Goal: Book appointment/travel/reservation

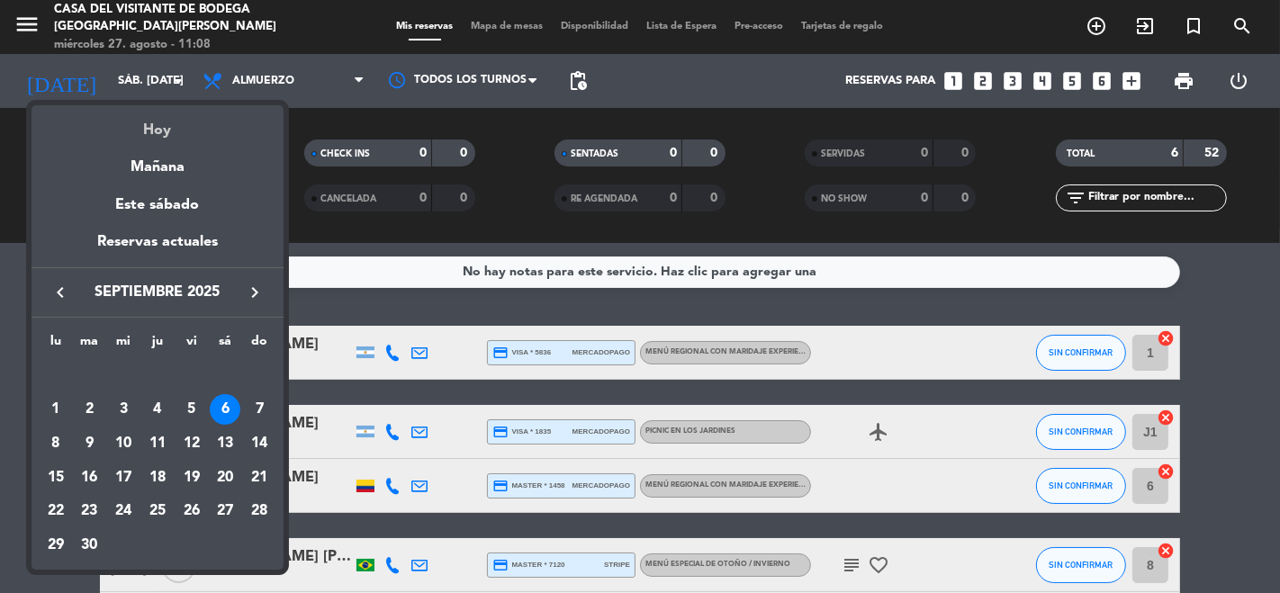
click at [154, 135] on div "Hoy" at bounding box center [158, 123] width 252 height 37
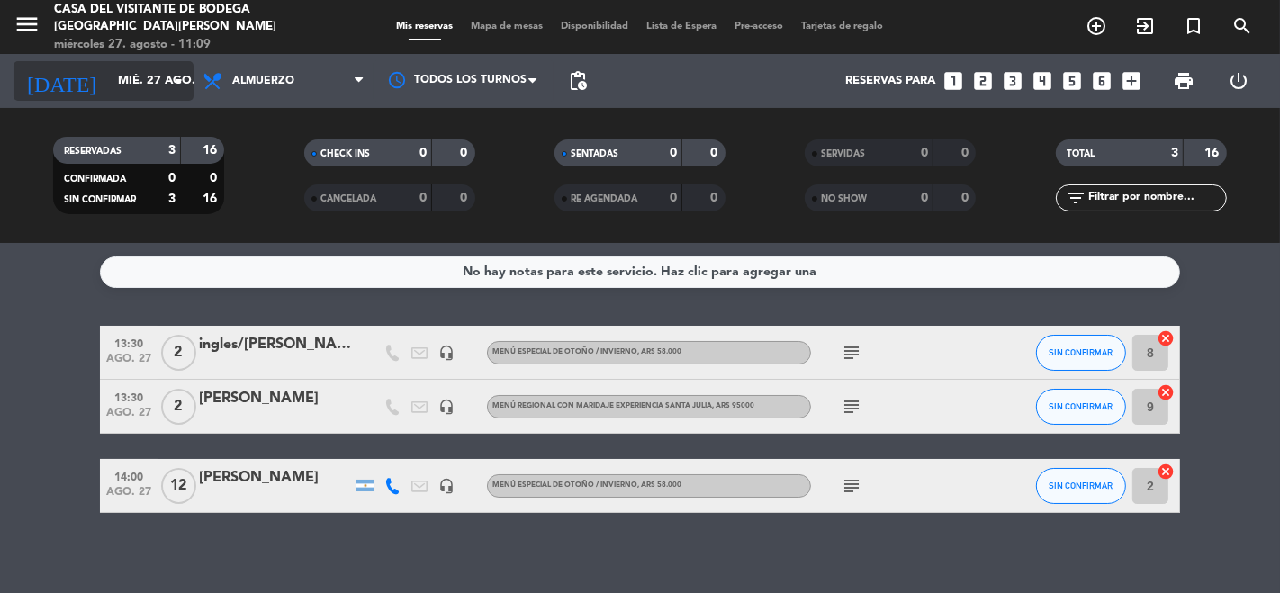
click at [109, 95] on input "mié. 27 ago." at bounding box center [187, 81] width 157 height 32
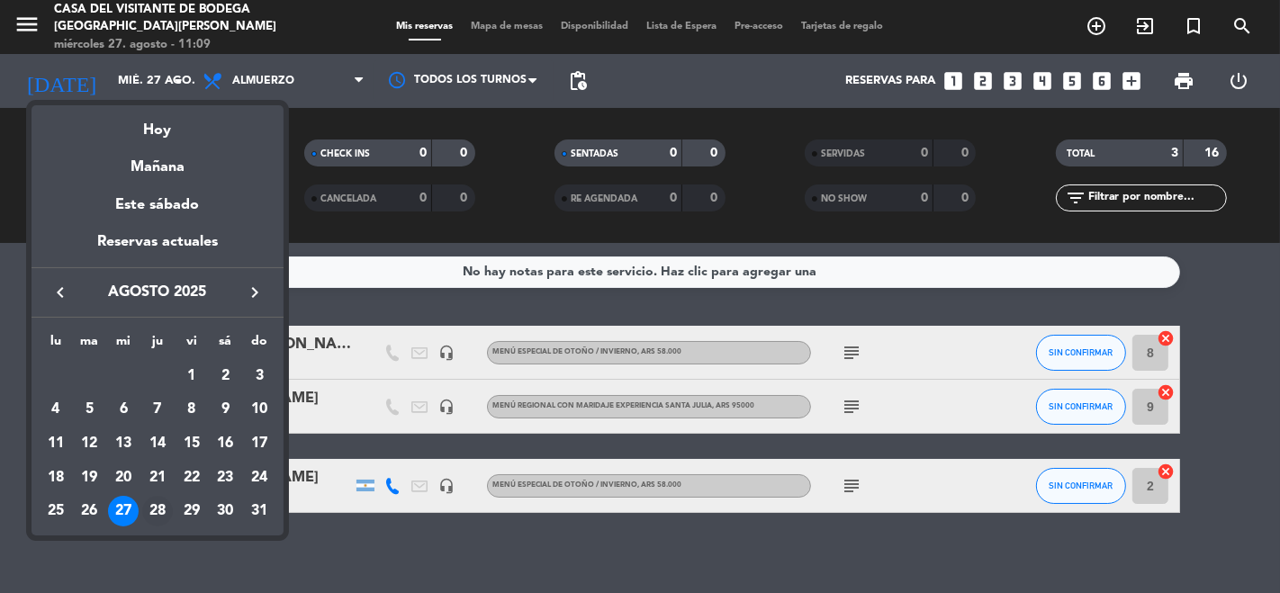
click at [156, 508] on div "28" at bounding box center [157, 511] width 31 height 31
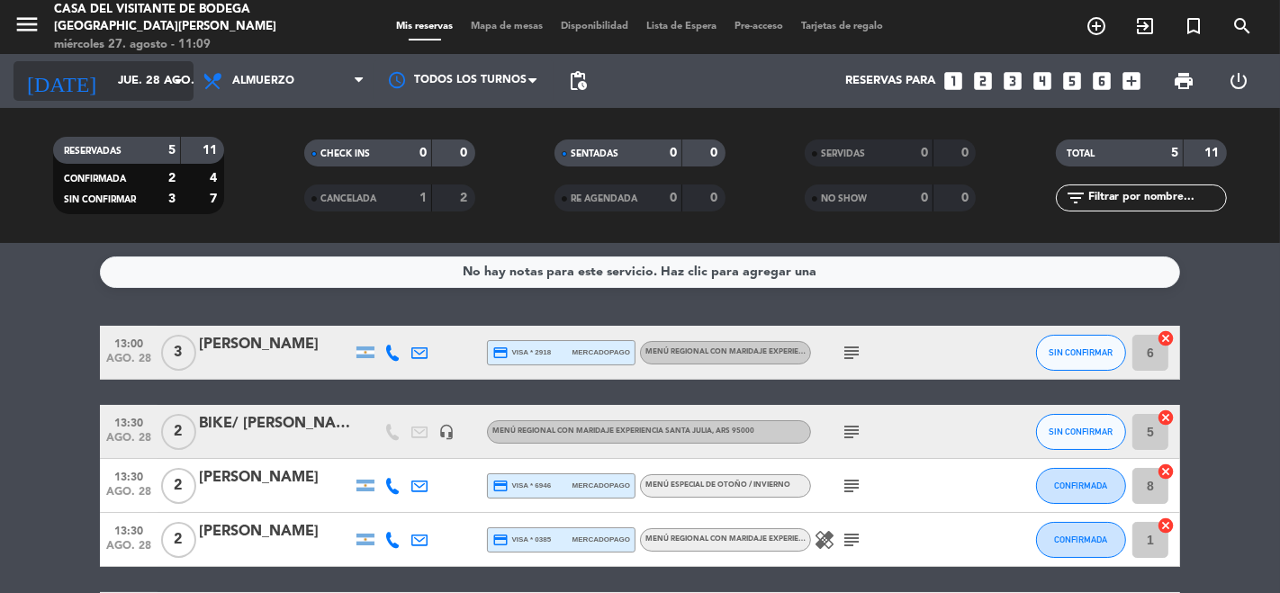
click at [143, 76] on input "jue. 28 ago." at bounding box center [187, 81] width 157 height 32
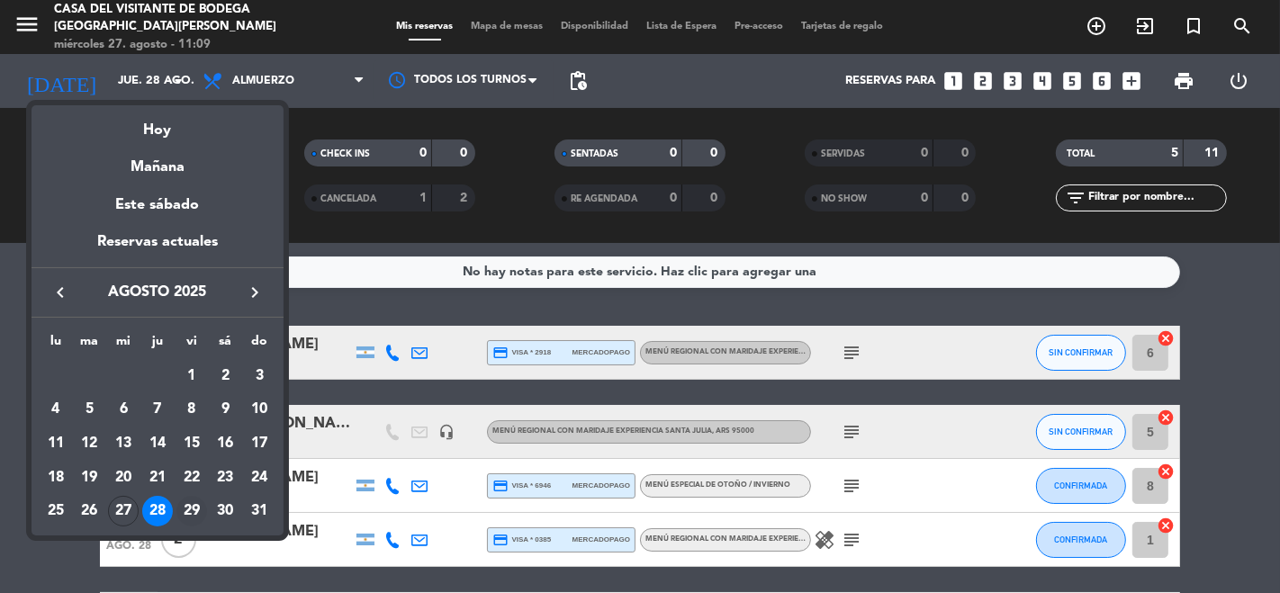
click at [192, 513] on div "29" at bounding box center [191, 511] width 31 height 31
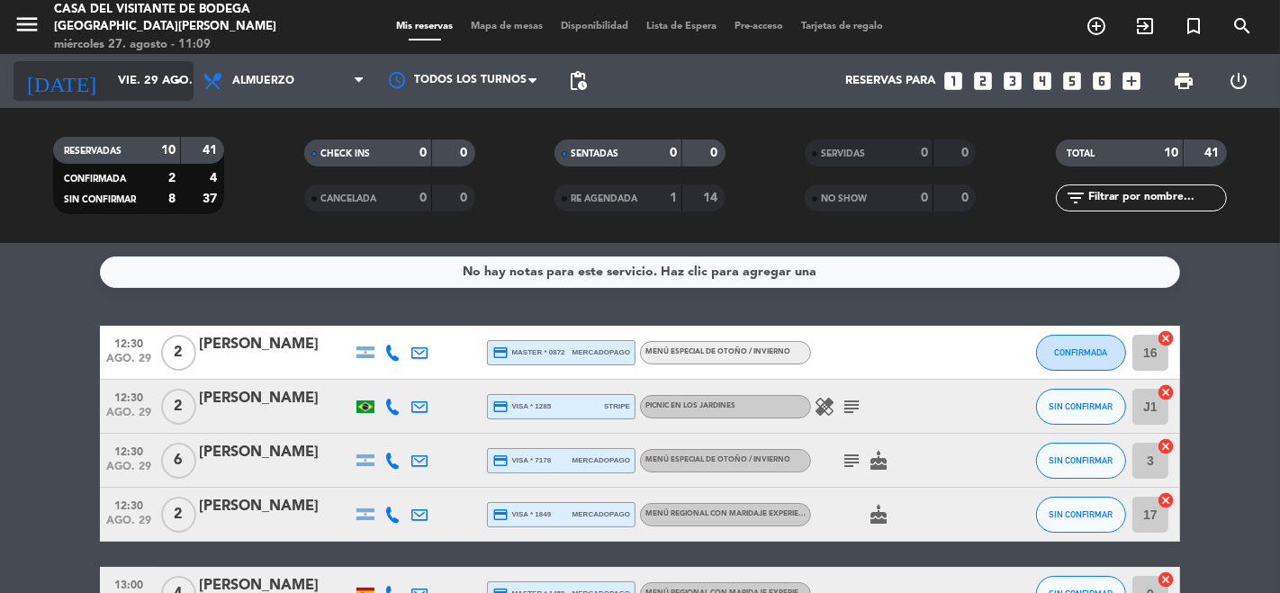
click at [109, 69] on input "vie. 29 ago." at bounding box center [187, 81] width 157 height 32
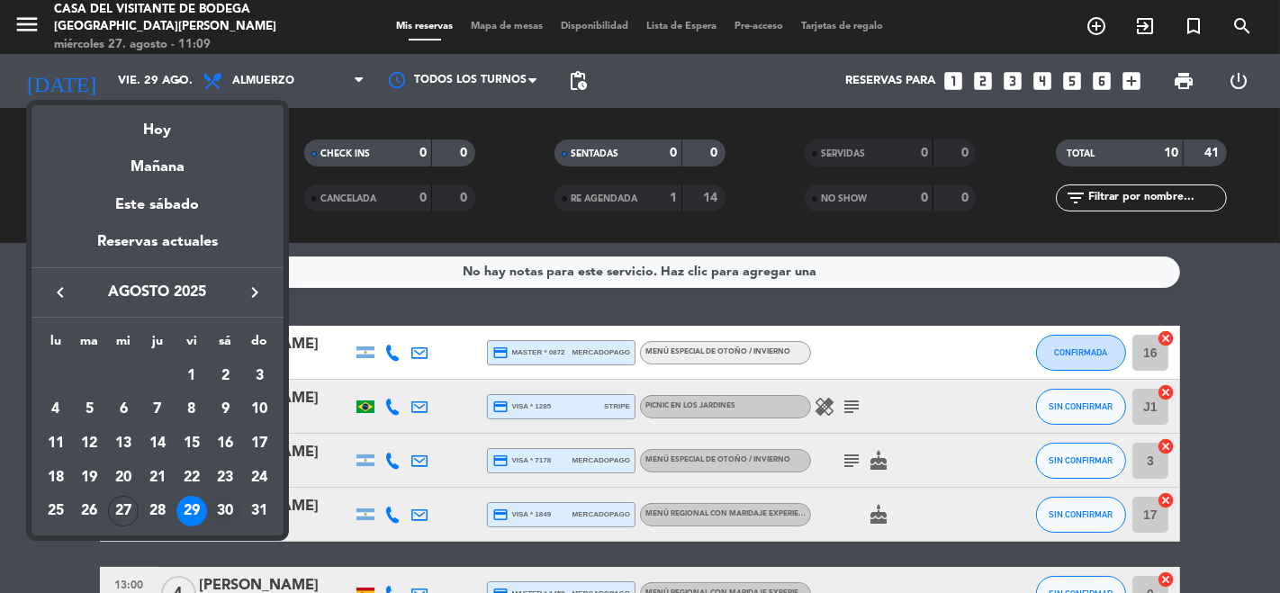
click at [225, 501] on div "30" at bounding box center [225, 511] width 31 height 31
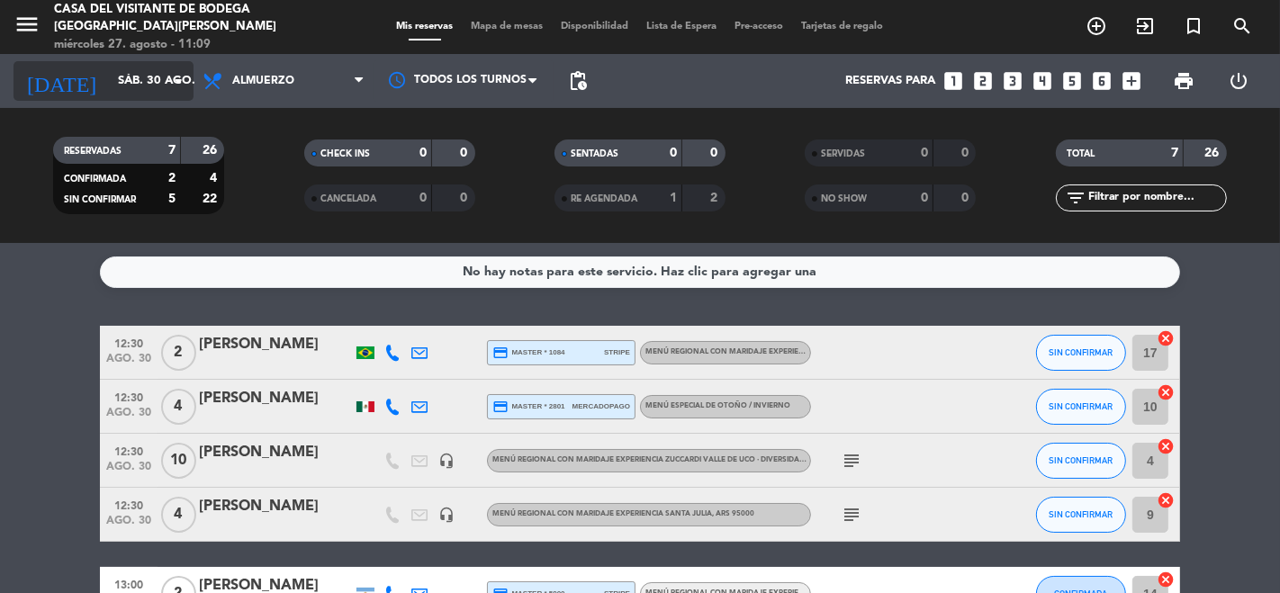
click at [151, 91] on input "sáb. 30 ago." at bounding box center [187, 81] width 157 height 32
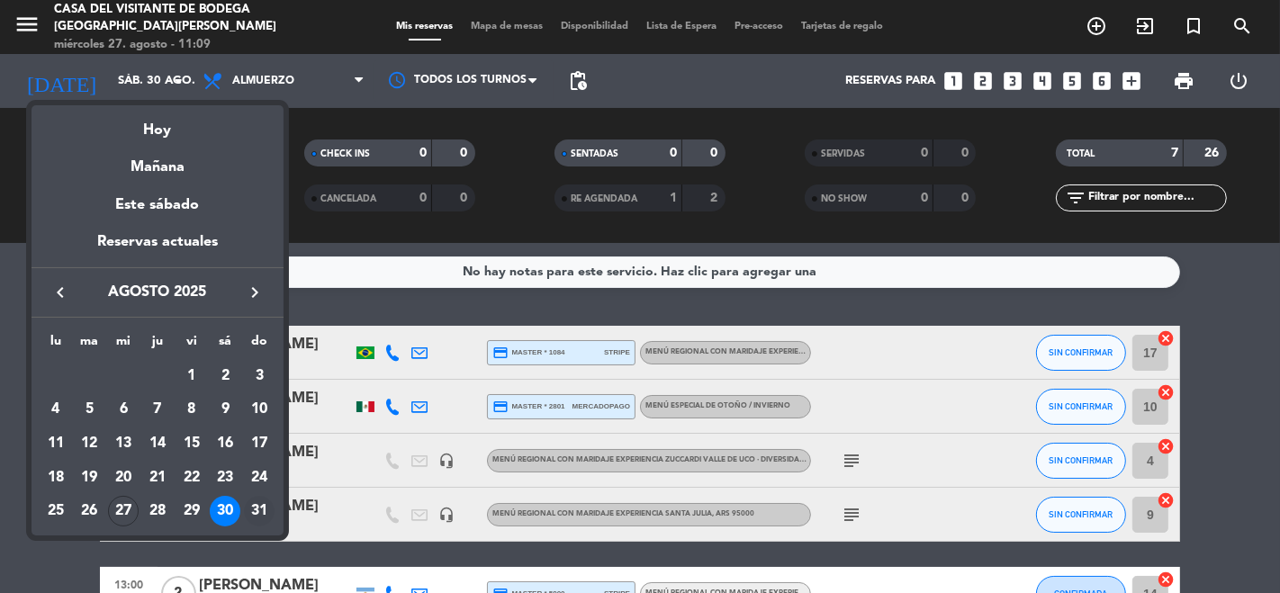
click at [262, 512] on div "31" at bounding box center [259, 511] width 31 height 31
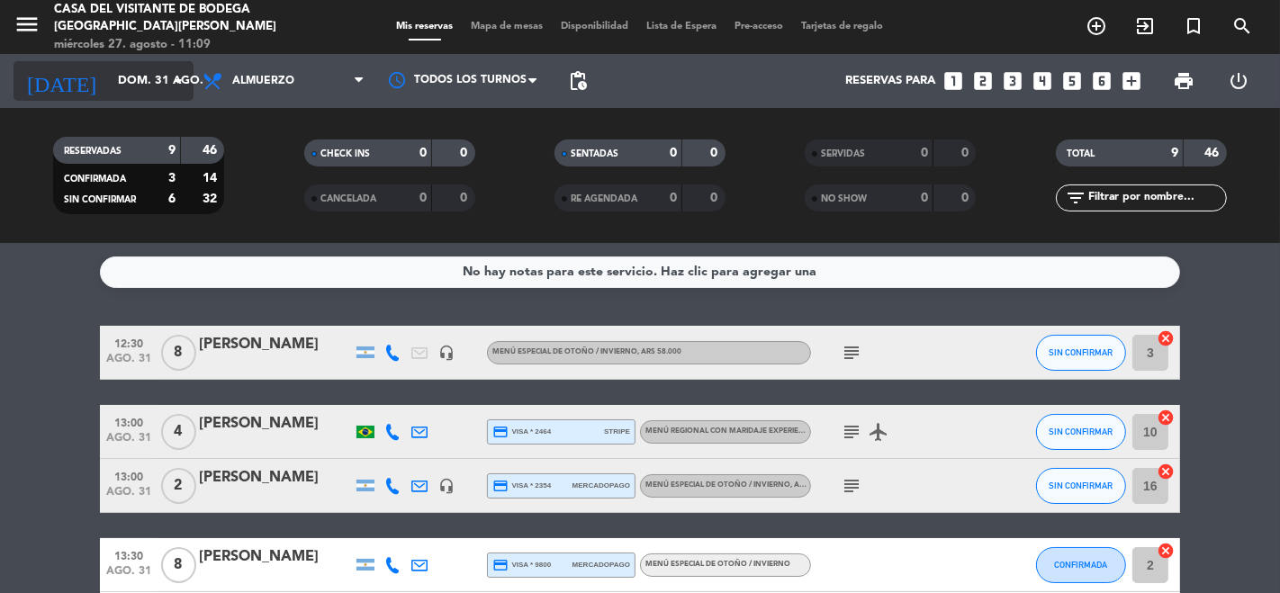
click at [133, 83] on input "dom. 31 ago." at bounding box center [187, 81] width 157 height 32
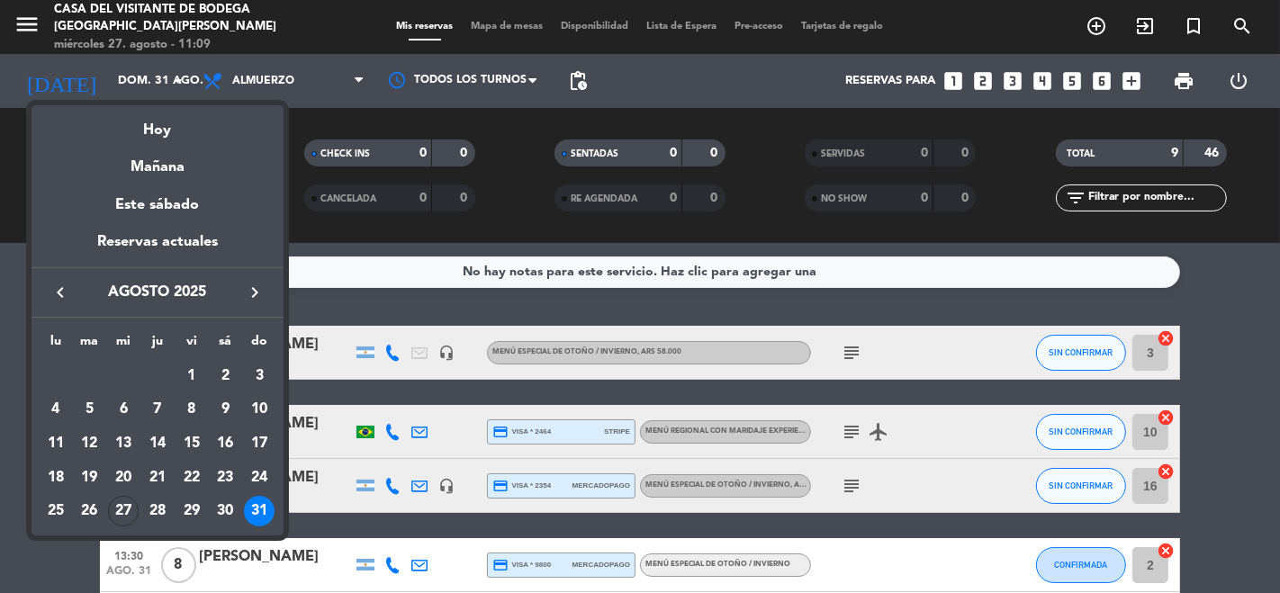
click at [16, 35] on div at bounding box center [640, 296] width 1280 height 593
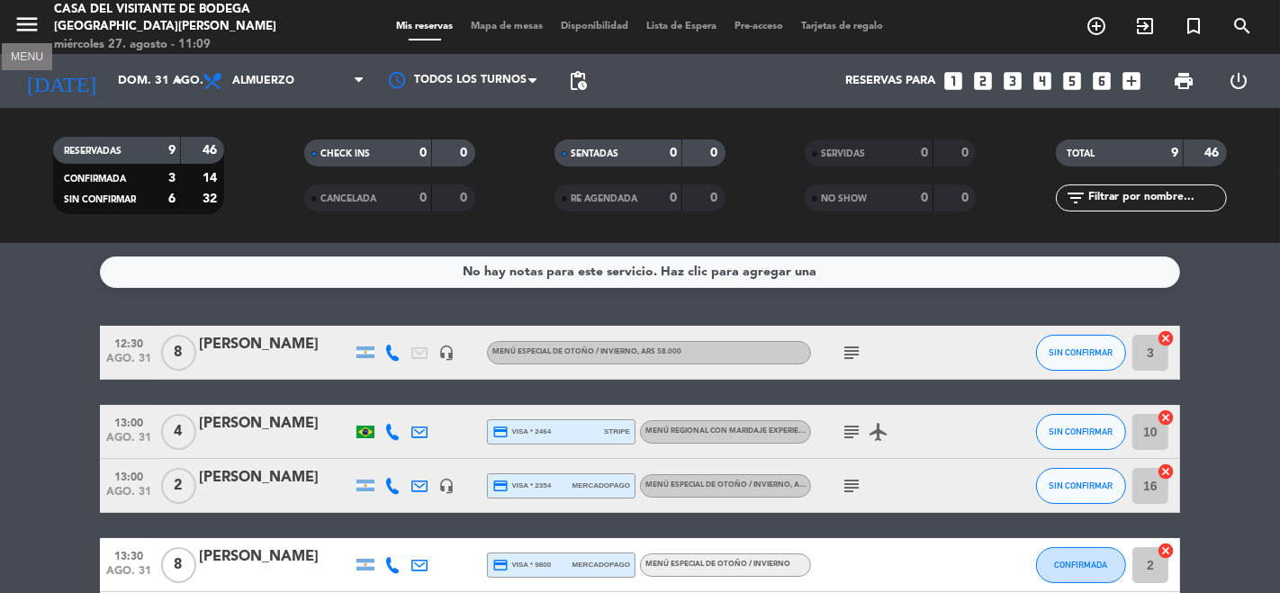
click at [28, 27] on icon "menu" at bounding box center [27, 24] width 27 height 27
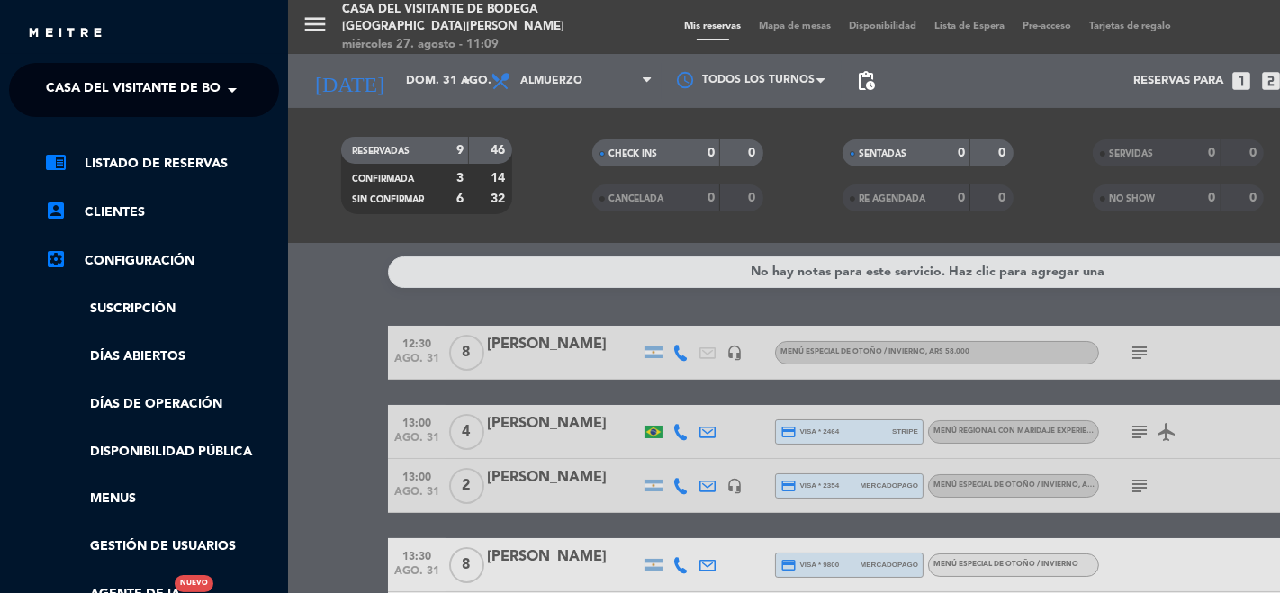
click at [93, 85] on span "Casa del Visitante de Bodega [GEOGRAPHIC_DATA][PERSON_NAME]" at bounding box center [272, 90] width 453 height 38
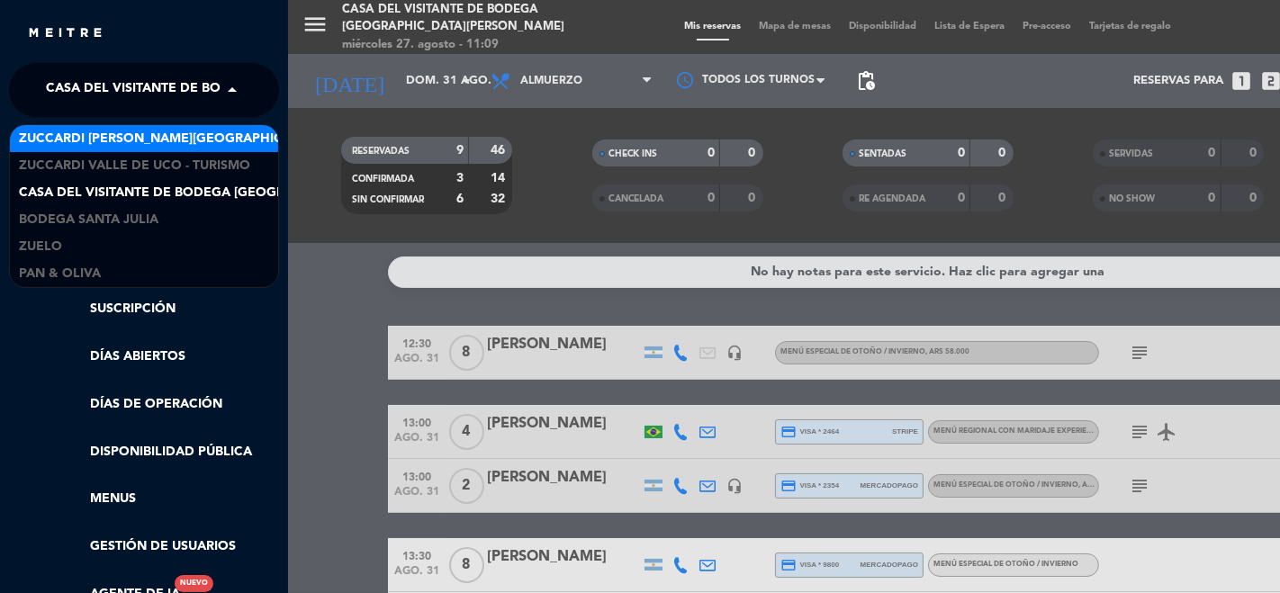
click at [115, 135] on span "Zuccardi [PERSON_NAME][GEOGRAPHIC_DATA] - Restaurant [PERSON_NAME][GEOGRAPHIC_D…" at bounding box center [339, 139] width 641 height 21
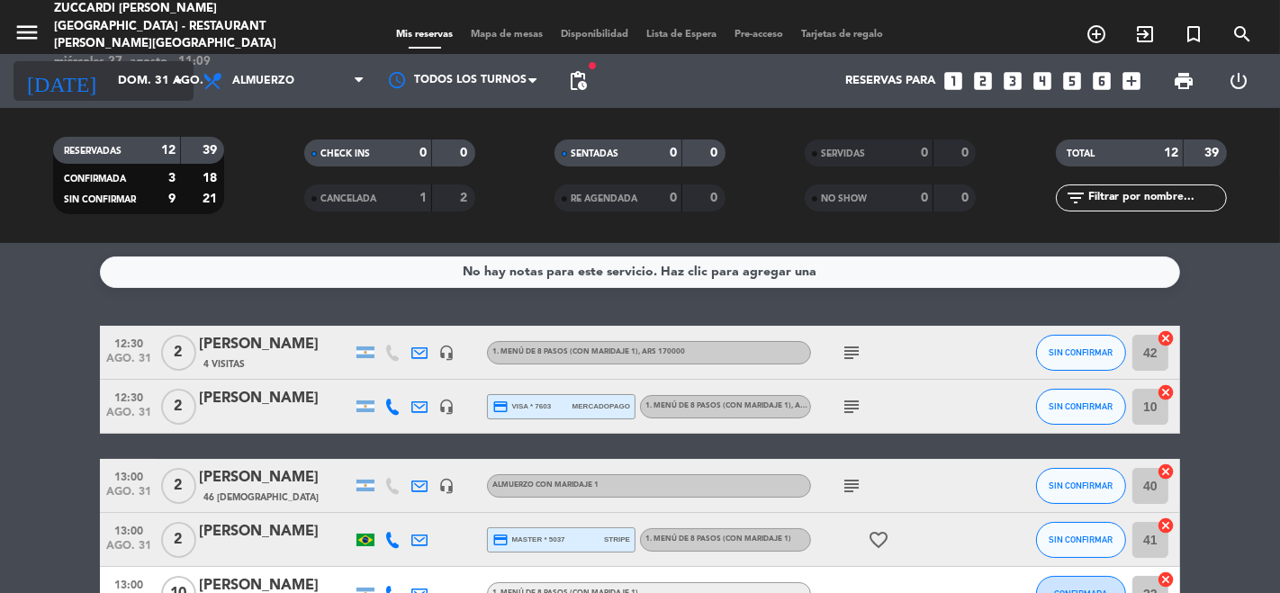
click at [109, 86] on input "dom. 31 ago." at bounding box center [187, 81] width 157 height 32
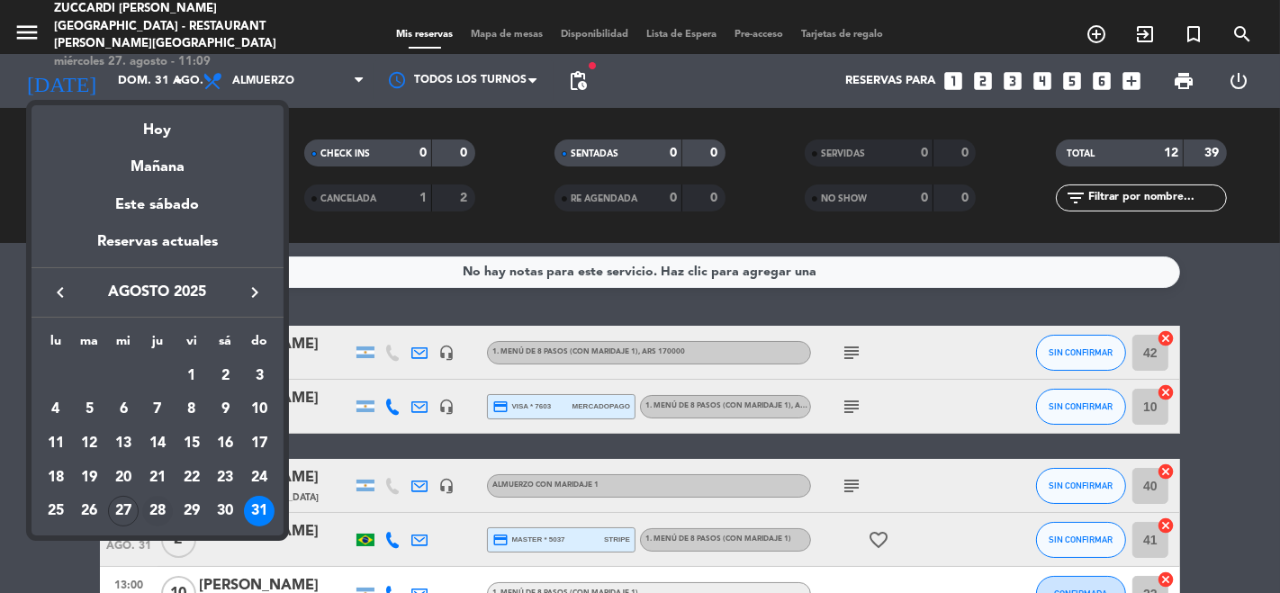
click at [161, 511] on div "28" at bounding box center [157, 511] width 31 height 31
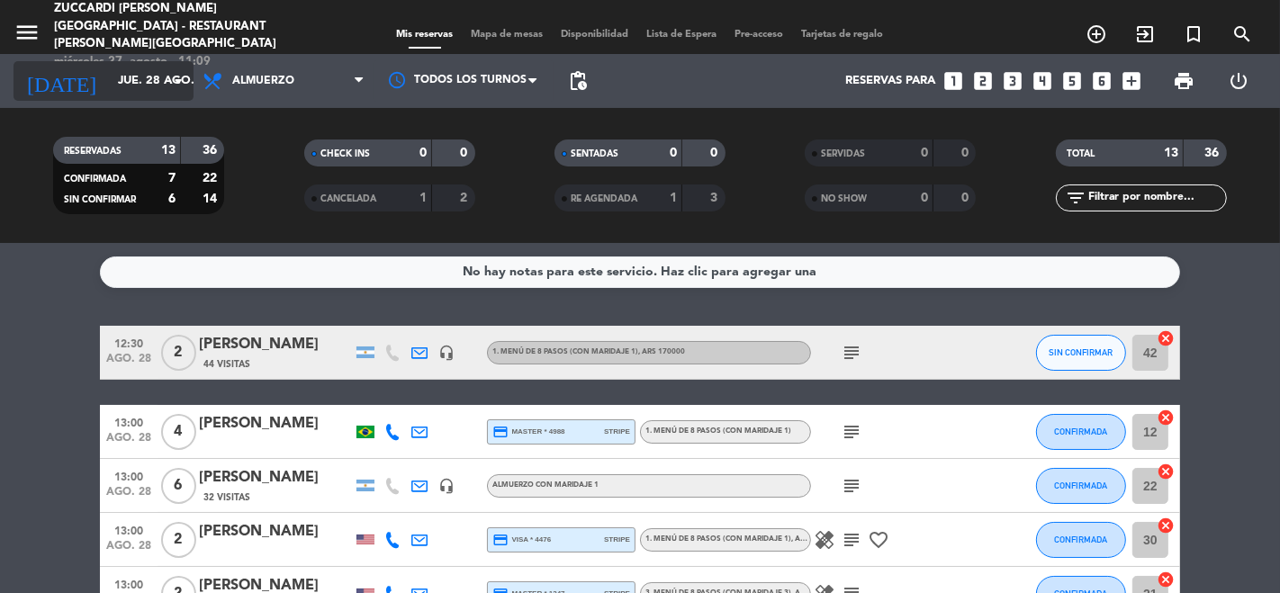
click at [124, 81] on input "jue. 28 ago." at bounding box center [187, 81] width 157 height 32
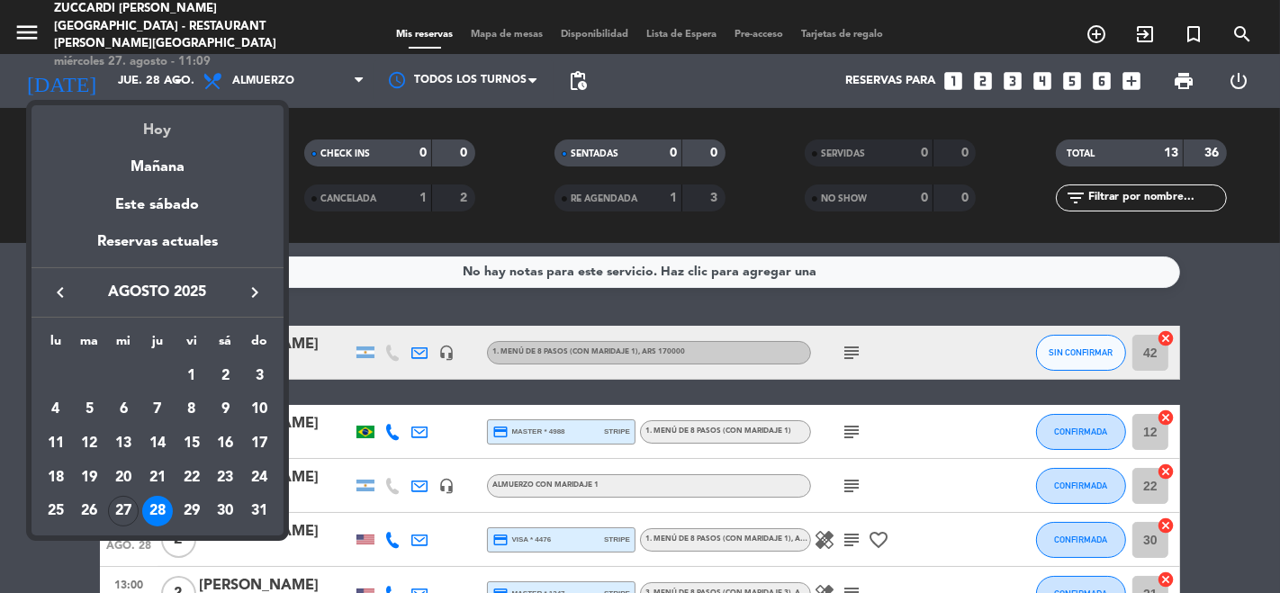
click at [154, 137] on div "Hoy" at bounding box center [158, 123] width 252 height 37
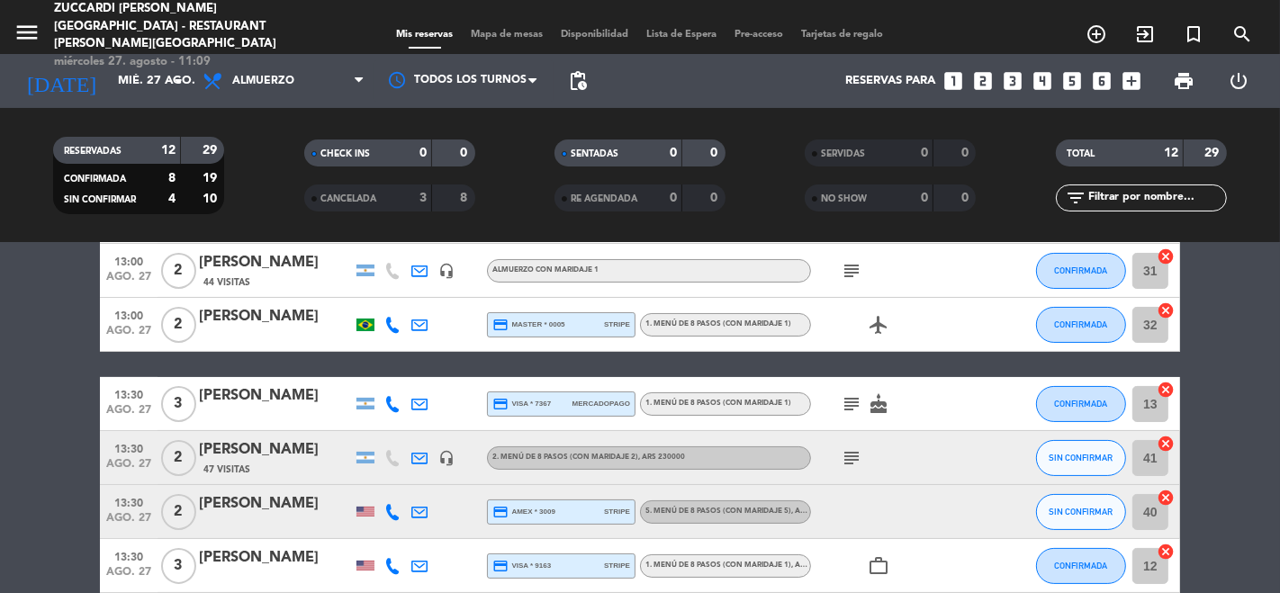
scroll to position [300, 0]
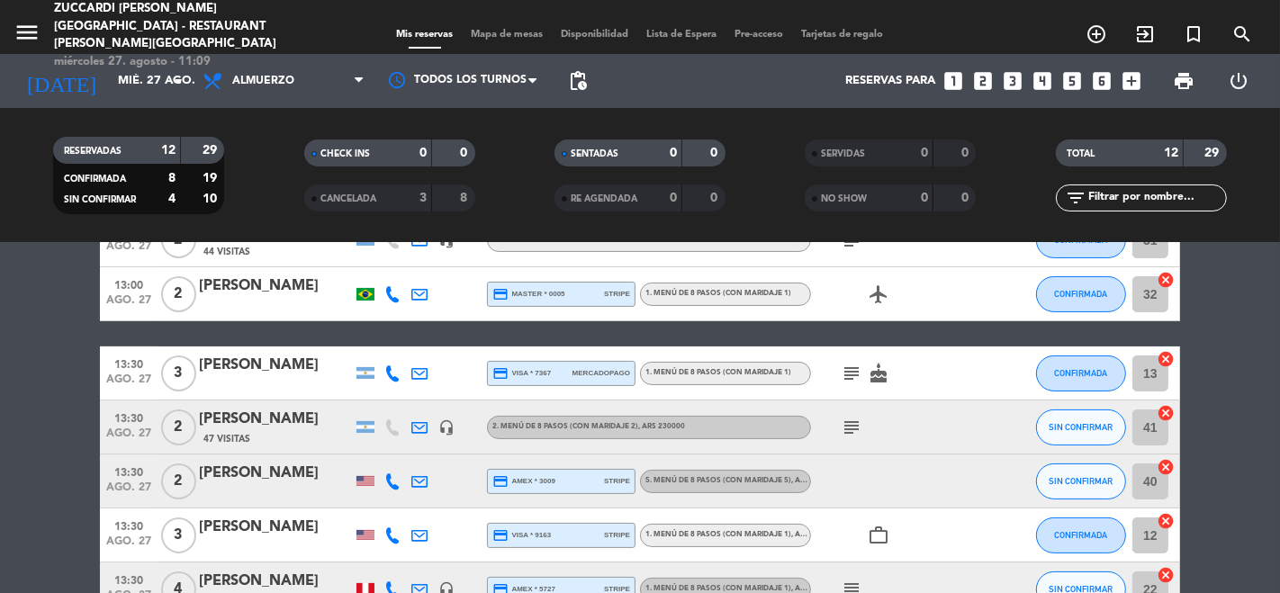
click at [848, 430] on icon "subject" at bounding box center [852, 428] width 22 height 22
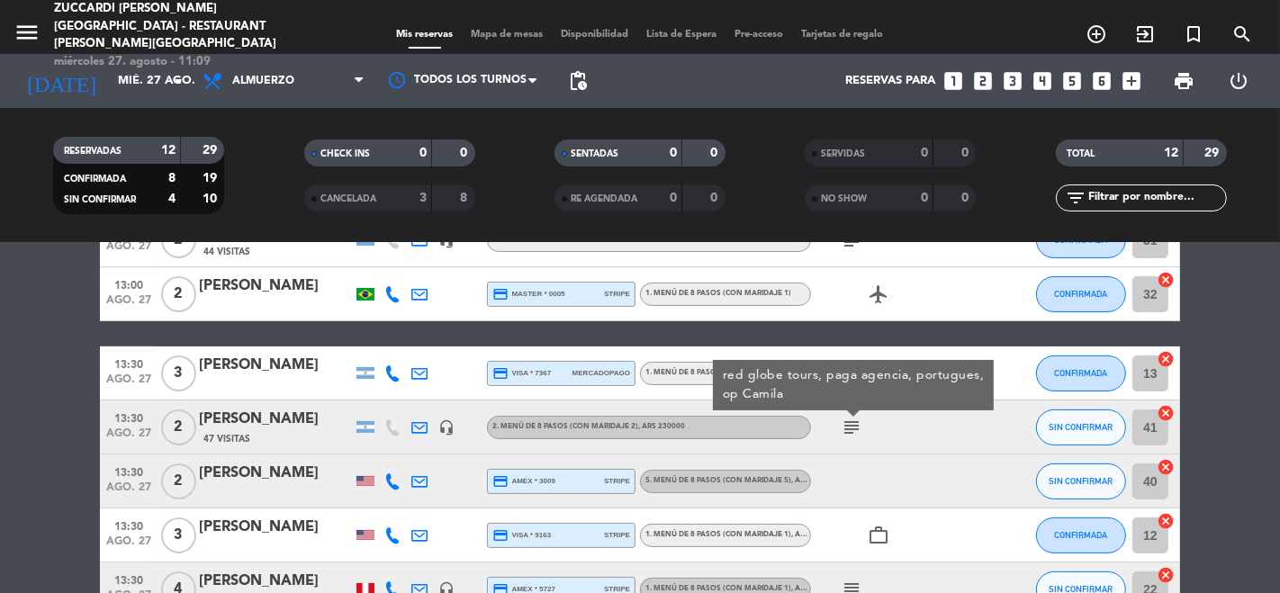
click at [848, 429] on icon "subject" at bounding box center [852, 428] width 22 height 22
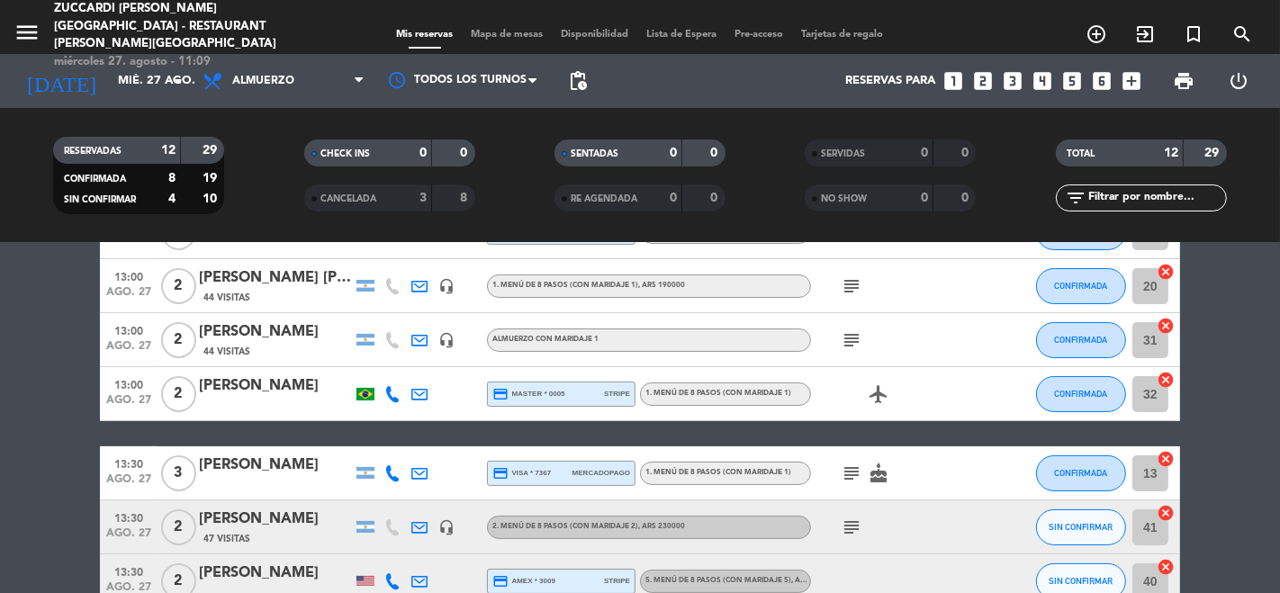
scroll to position [0, 0]
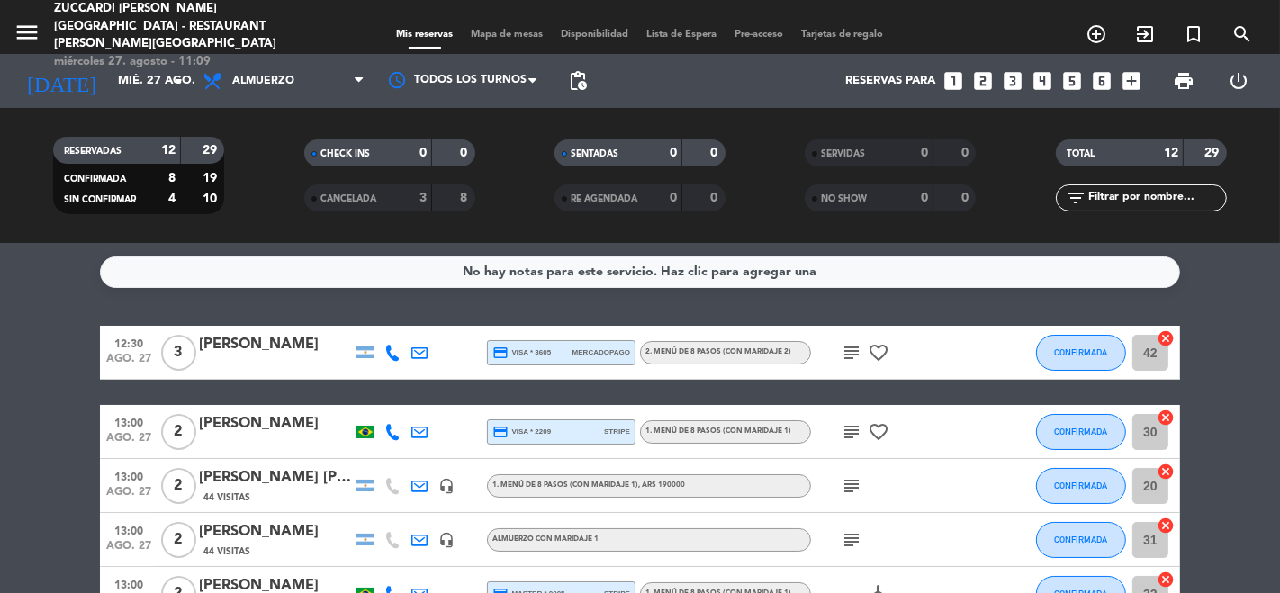
click at [844, 490] on icon "subject" at bounding box center [852, 486] width 22 height 22
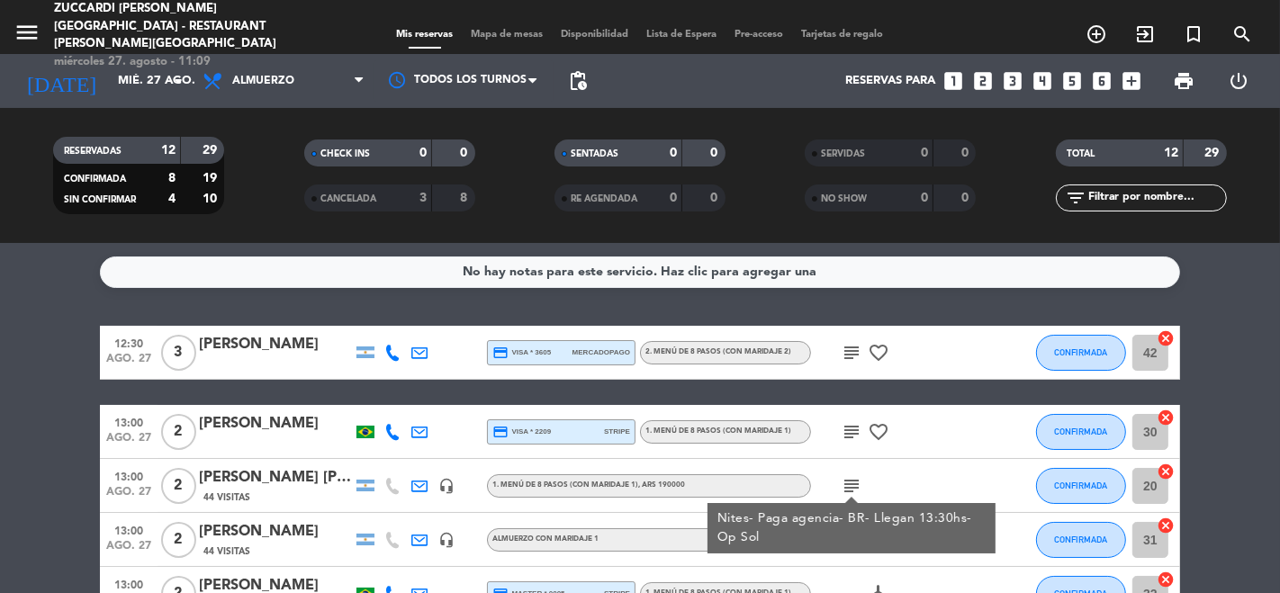
click at [844, 490] on icon "subject" at bounding box center [852, 486] width 22 height 22
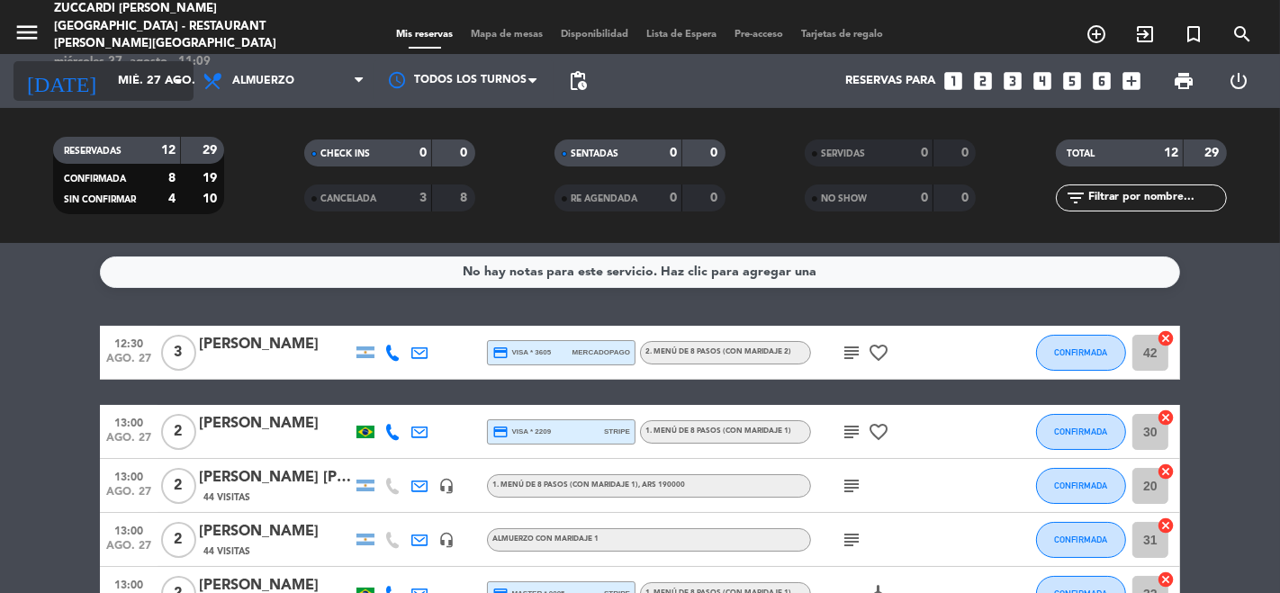
click at [136, 82] on input "mié. 27 ago." at bounding box center [187, 81] width 157 height 32
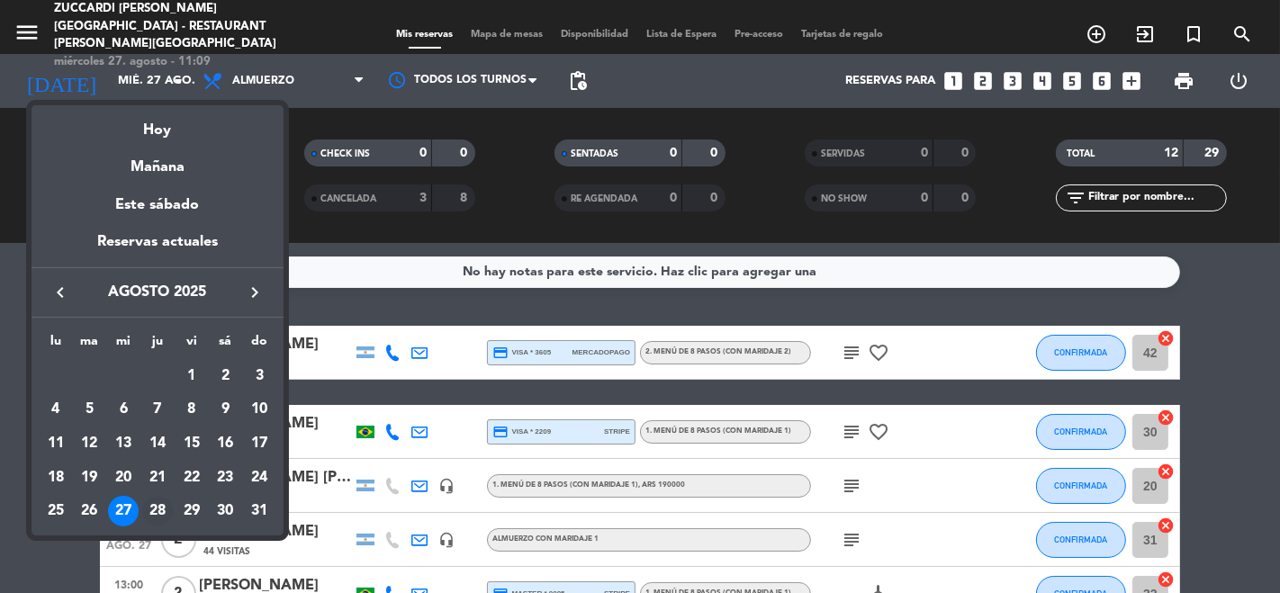
click at [162, 507] on div "28" at bounding box center [157, 511] width 31 height 31
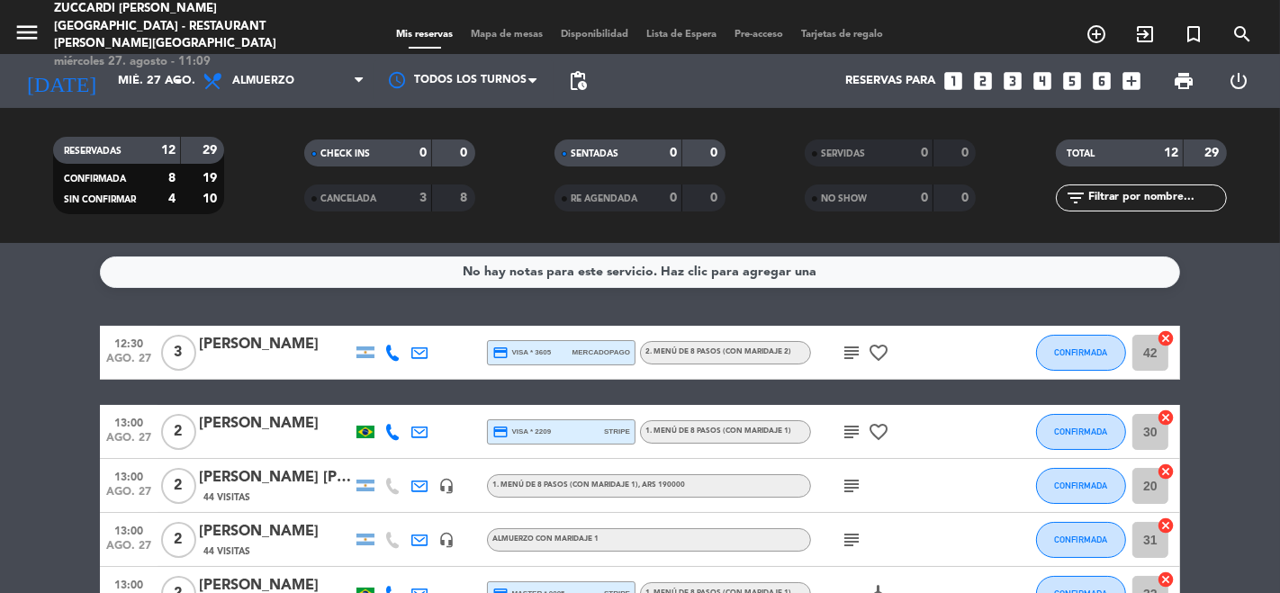
type input "jue. 28 ago."
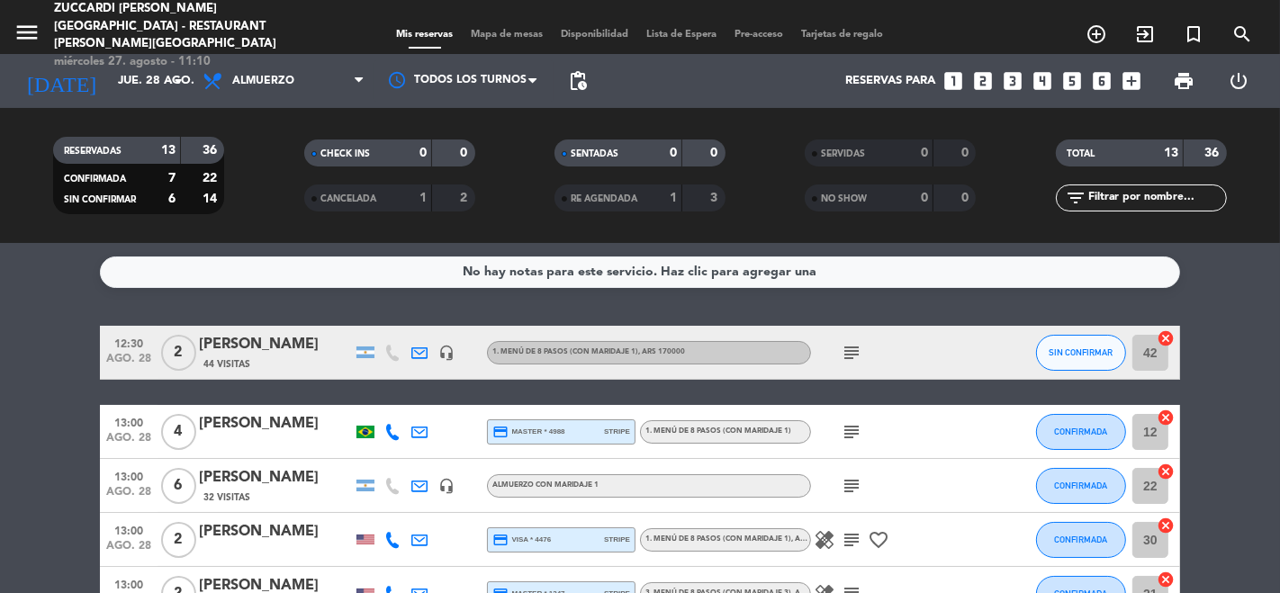
click at [849, 492] on icon "subject" at bounding box center [852, 486] width 22 height 22
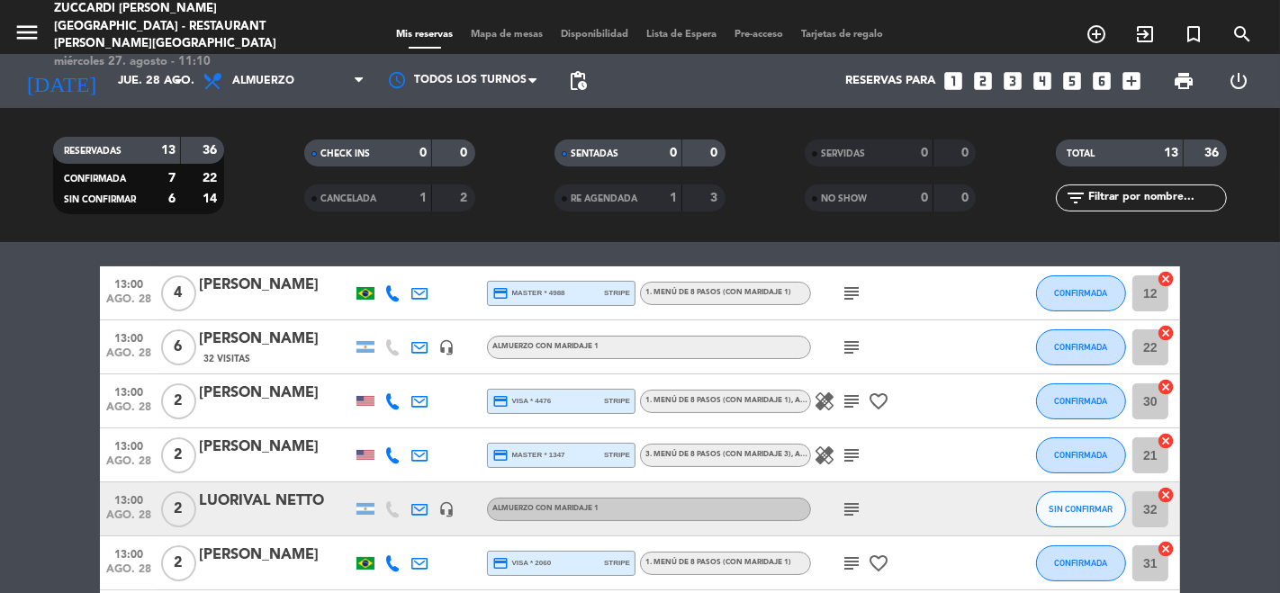
scroll to position [200, 0]
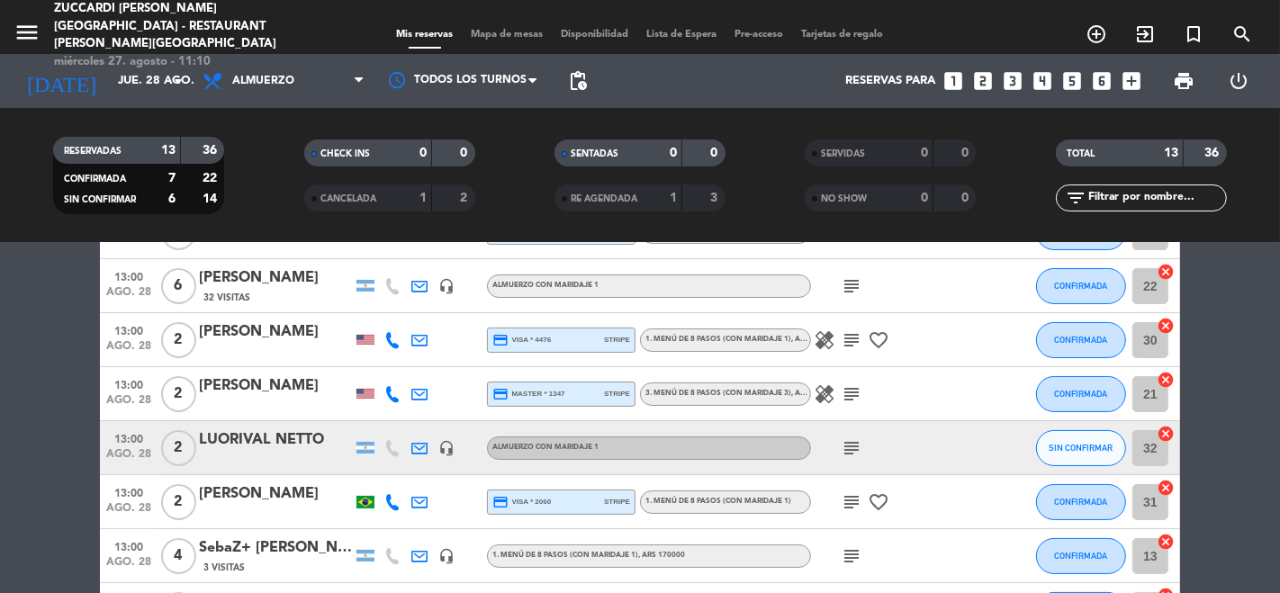
click at [846, 454] on icon "subject" at bounding box center [852, 449] width 22 height 22
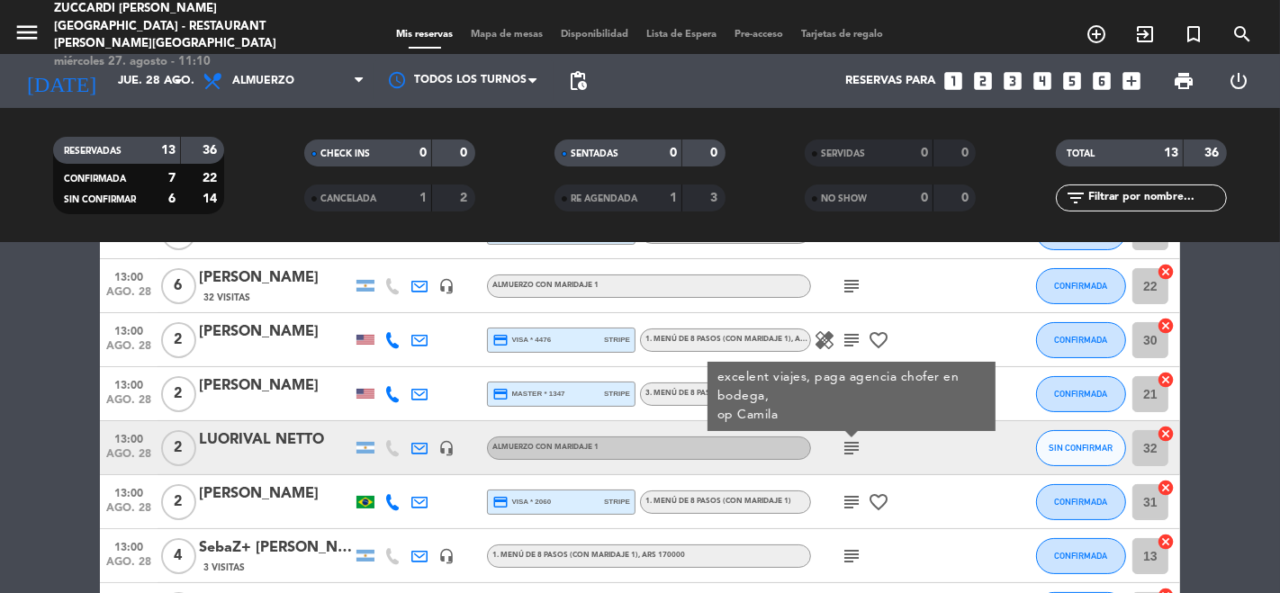
click at [846, 454] on icon "subject" at bounding box center [852, 449] width 22 height 22
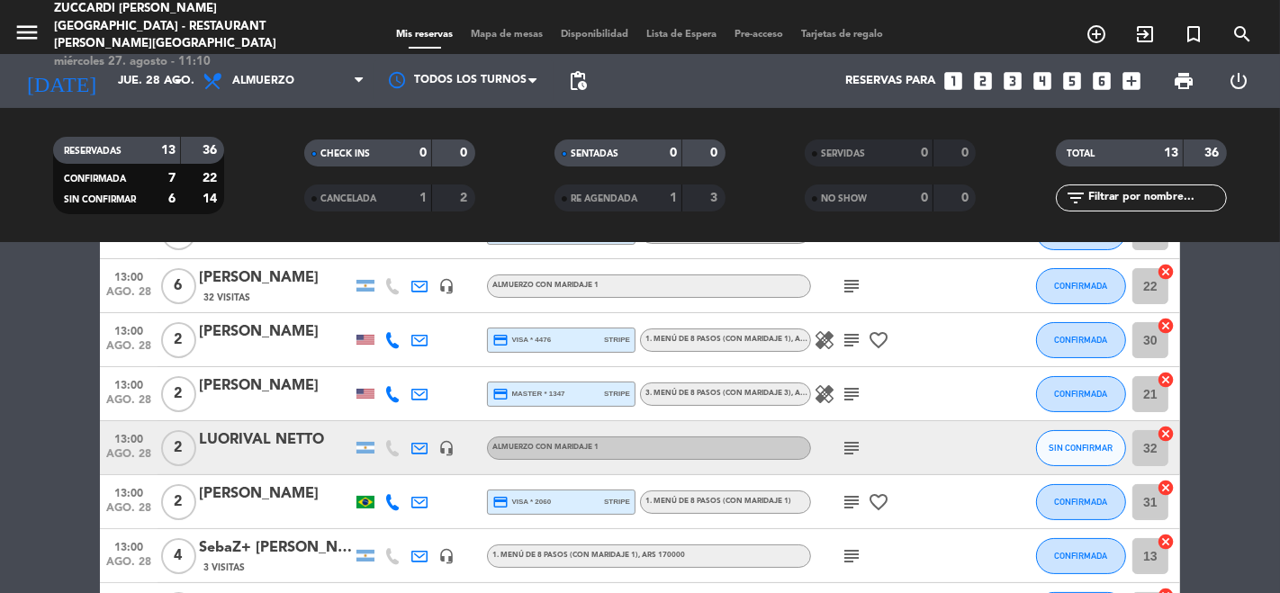
scroll to position [300, 0]
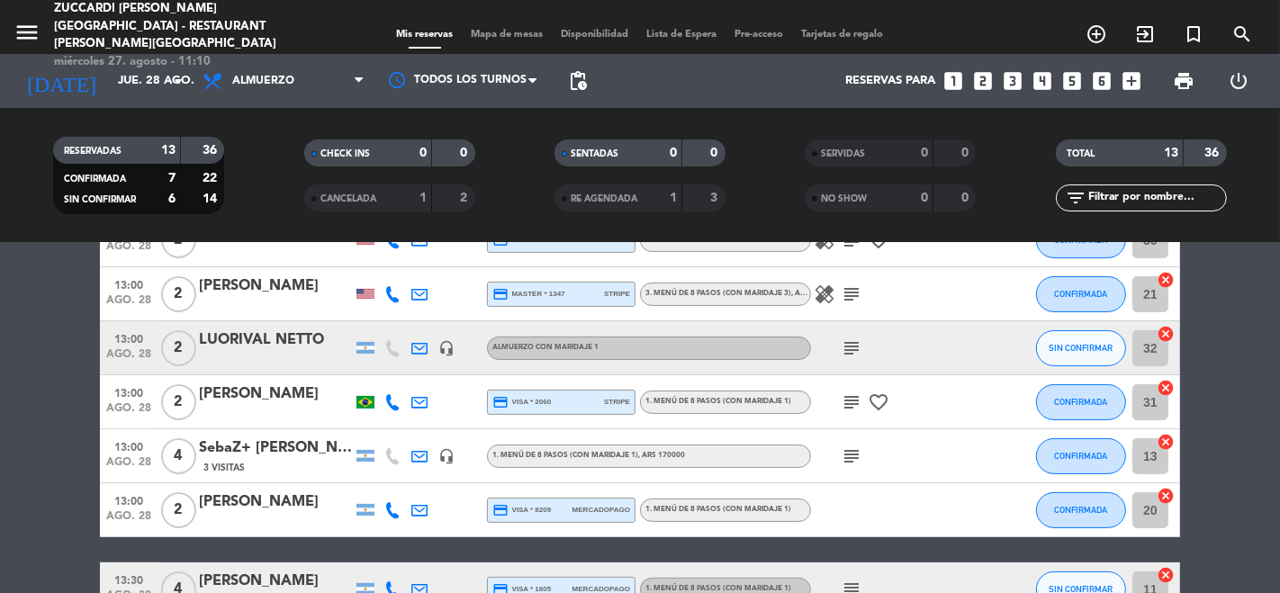
click at [844, 453] on icon "subject" at bounding box center [852, 457] width 22 height 22
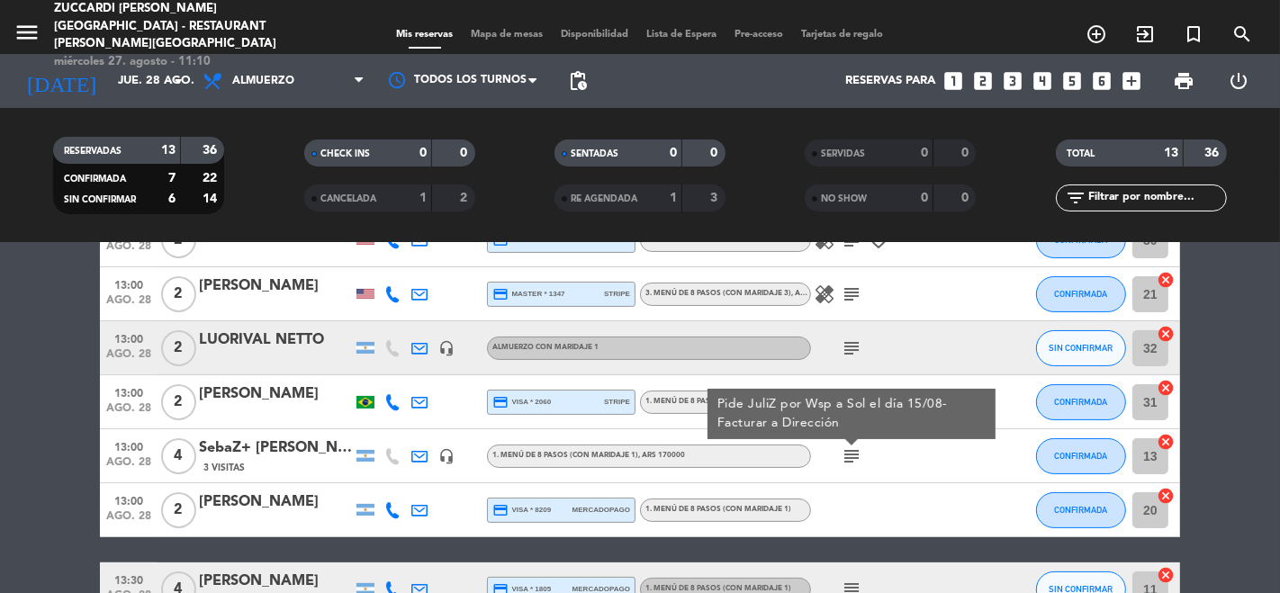
click at [844, 453] on icon "subject" at bounding box center [852, 457] width 22 height 22
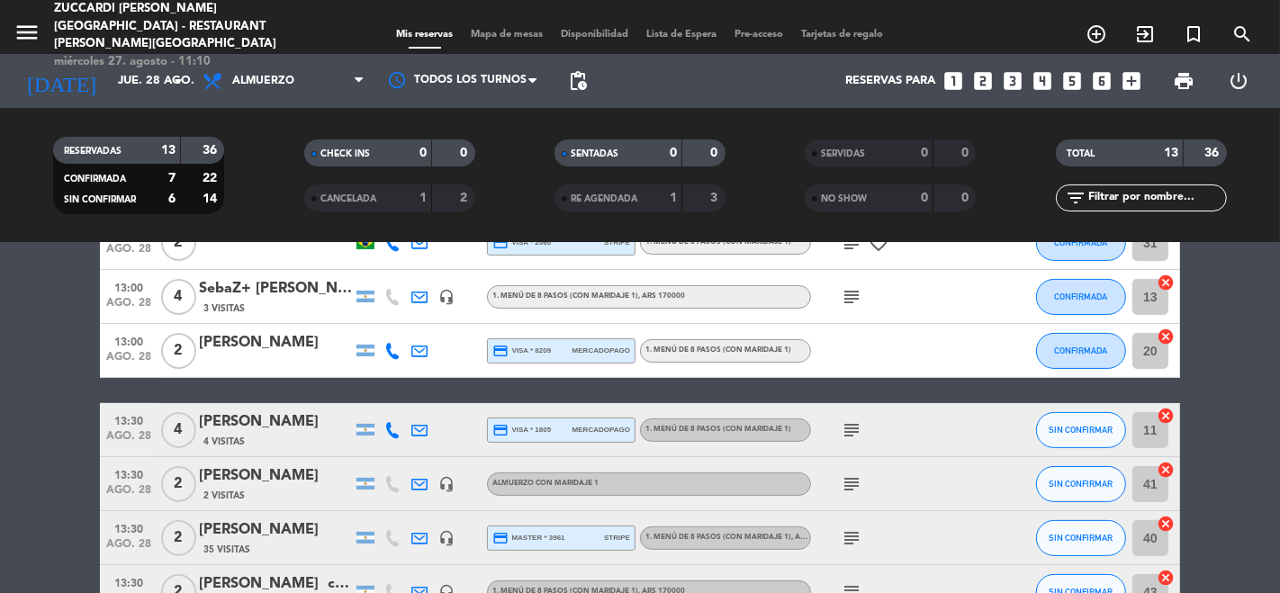
scroll to position [500, 0]
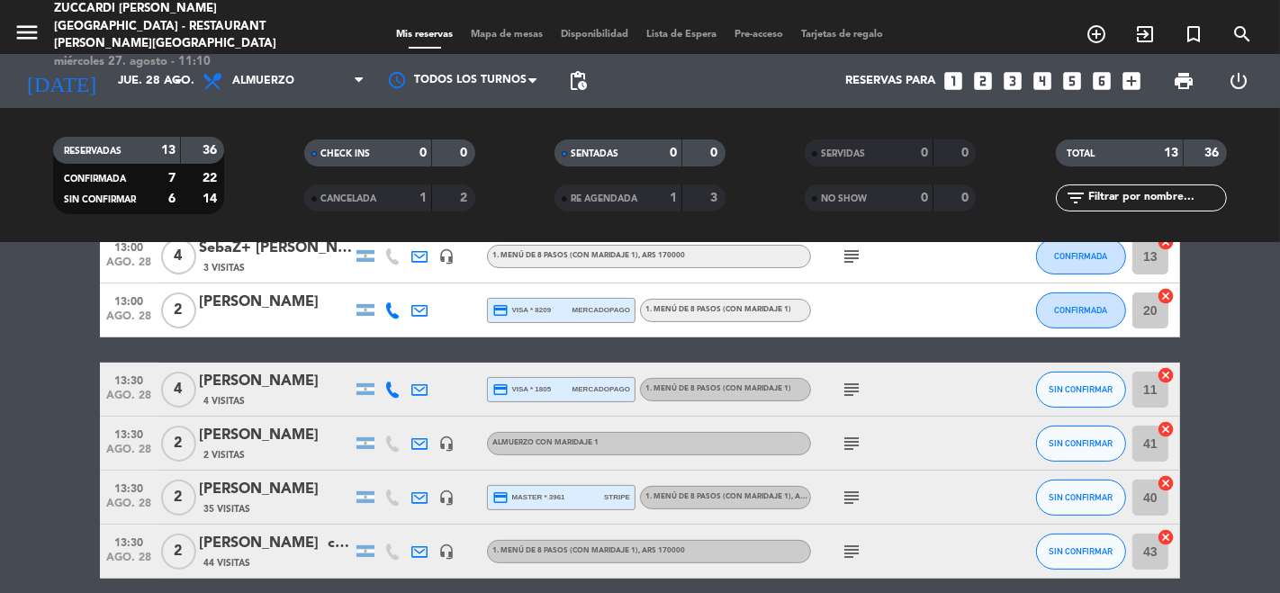
click at [218, 251] on div "SebaZ+ [PERSON_NAME] JuliZ" at bounding box center [275, 248] width 153 height 23
